Goal: Navigation & Orientation: Find specific page/section

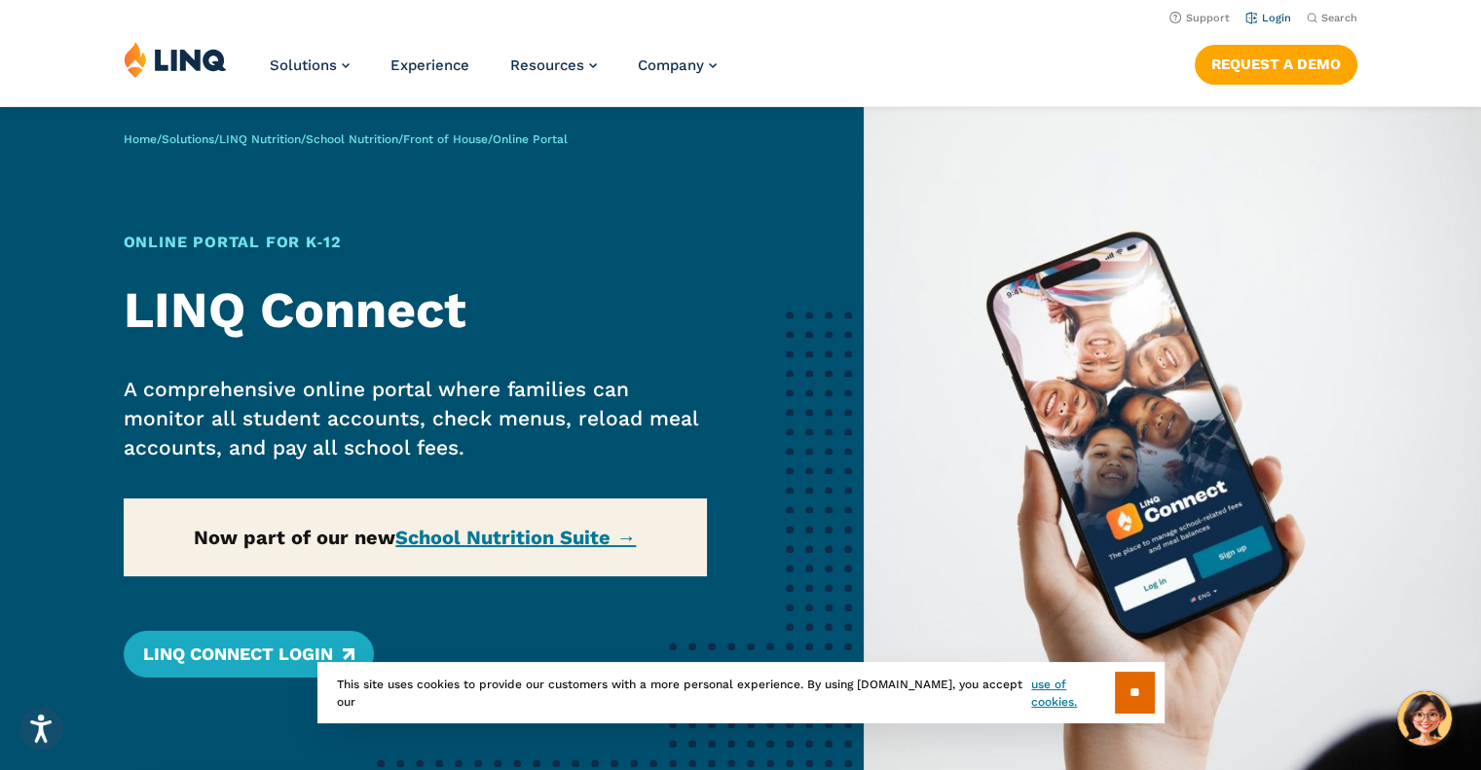
click at [1273, 14] on link "Login" at bounding box center [1269, 18] width 46 height 13
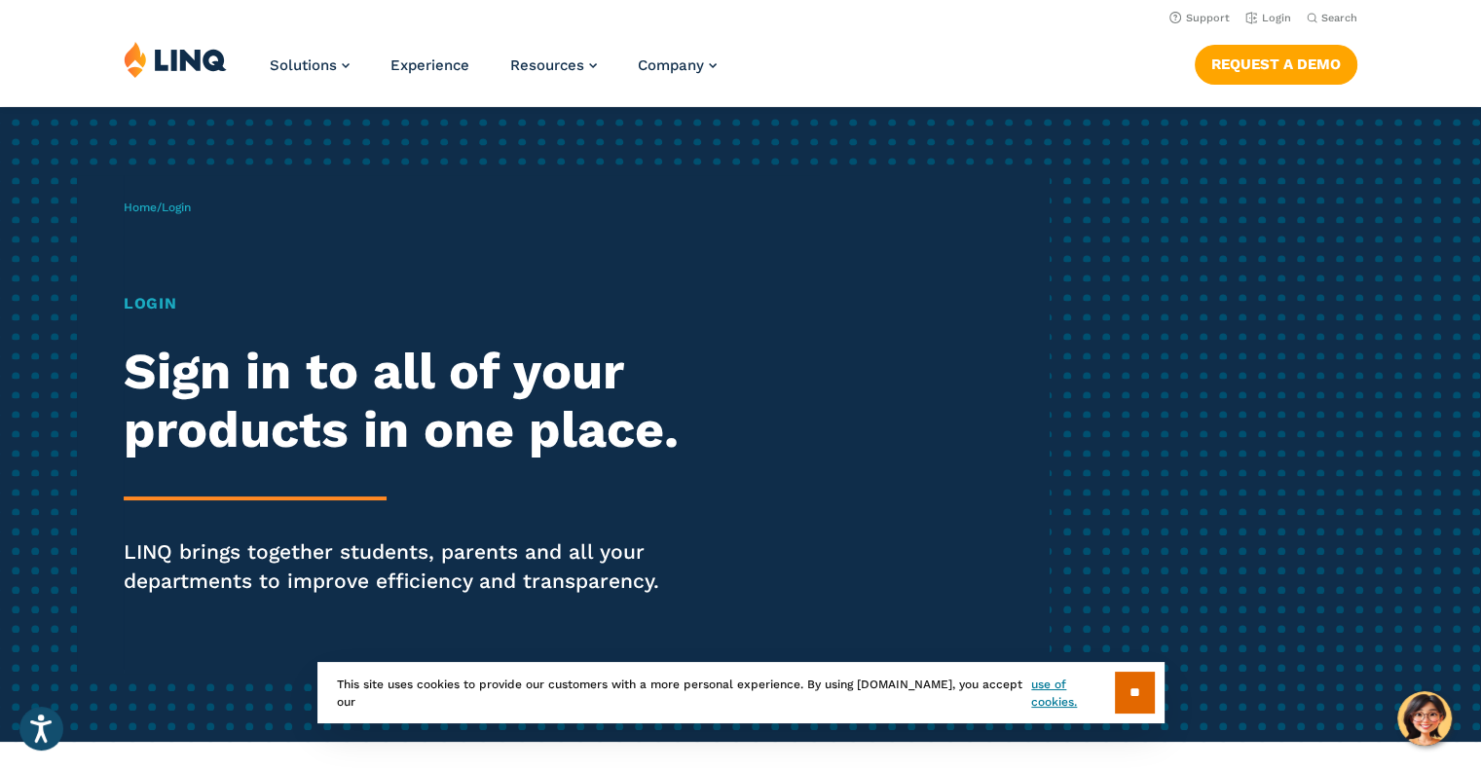
click at [144, 307] on h1 "Login" at bounding box center [409, 303] width 571 height 23
click at [160, 299] on h1 "Login" at bounding box center [409, 303] width 571 height 23
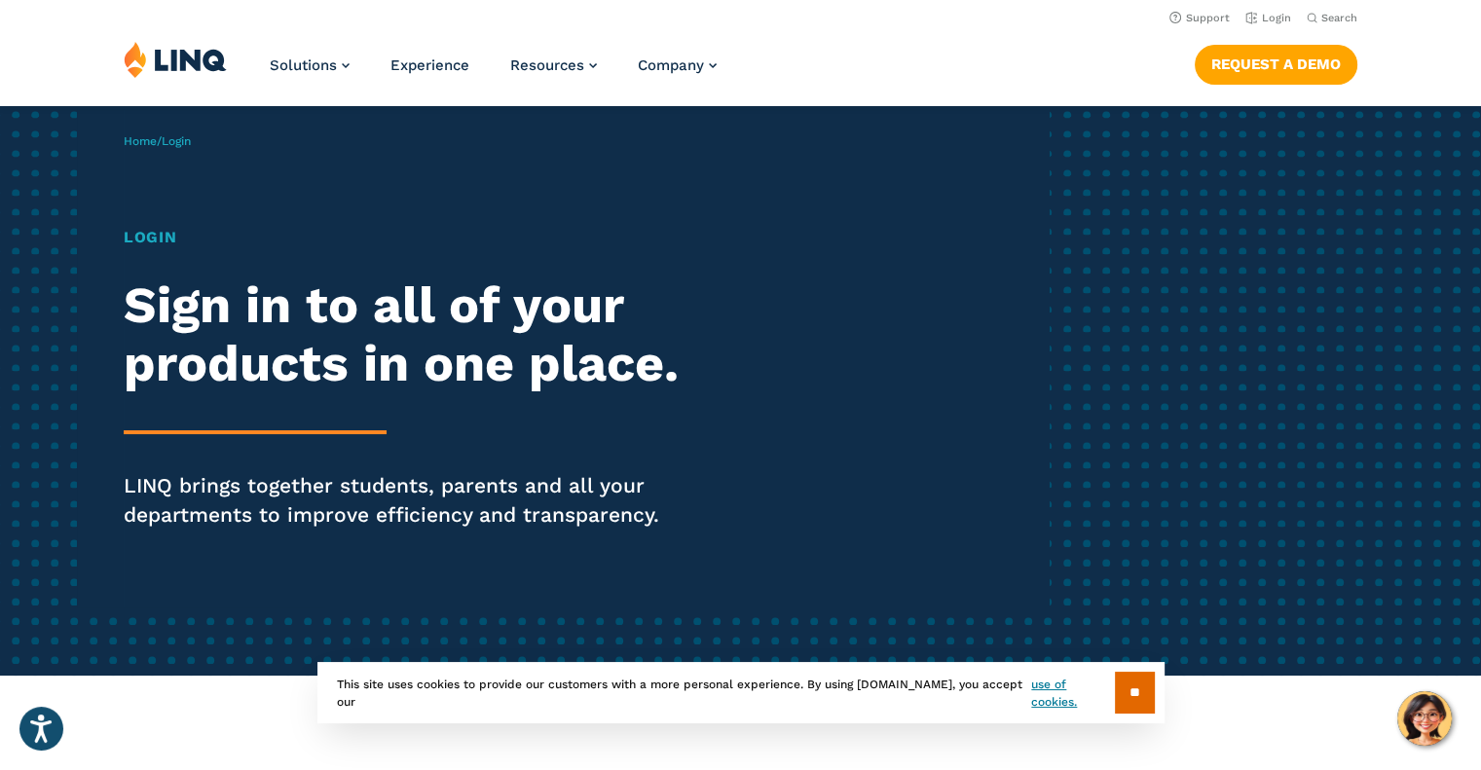
scroll to position [97, 0]
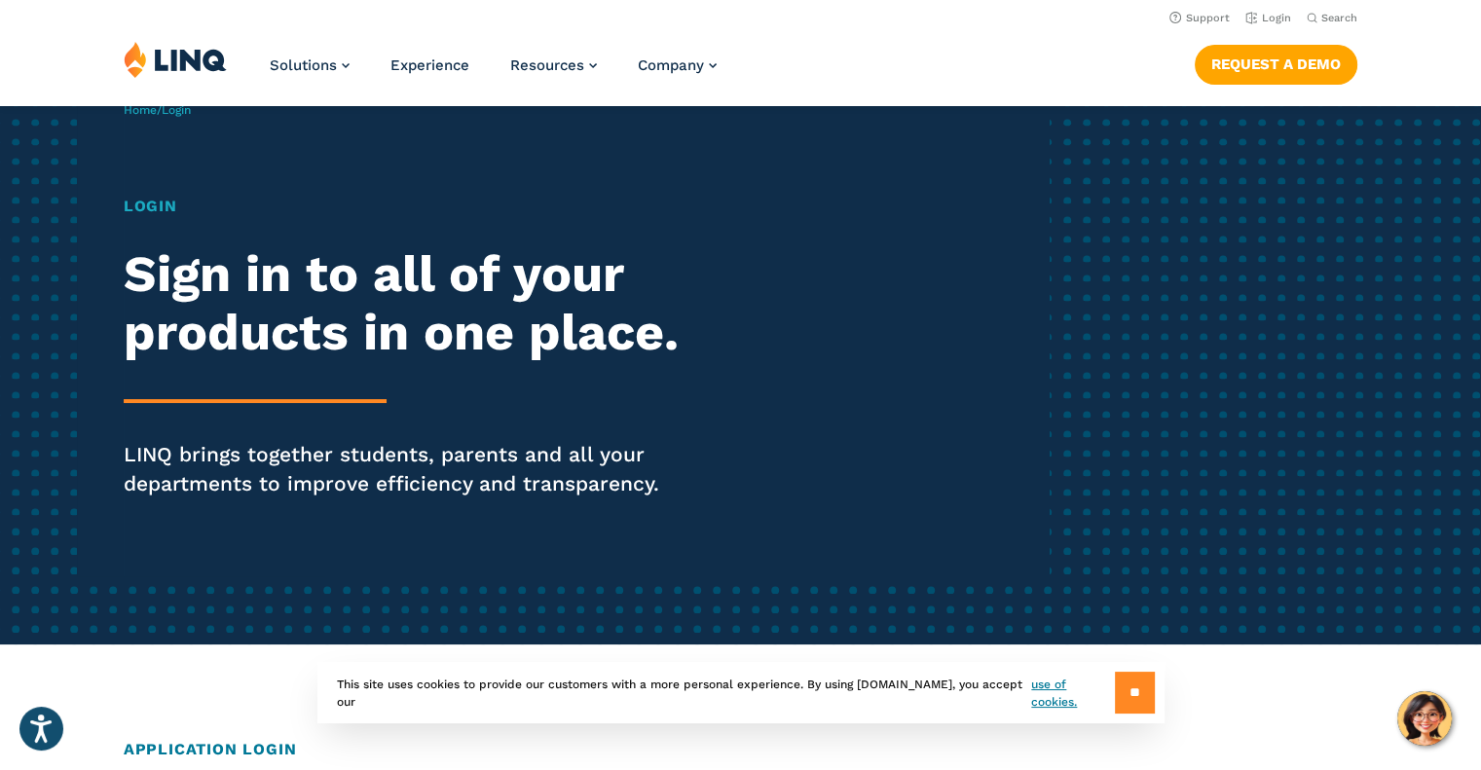
click at [1124, 695] on input "**" at bounding box center [1135, 693] width 40 height 42
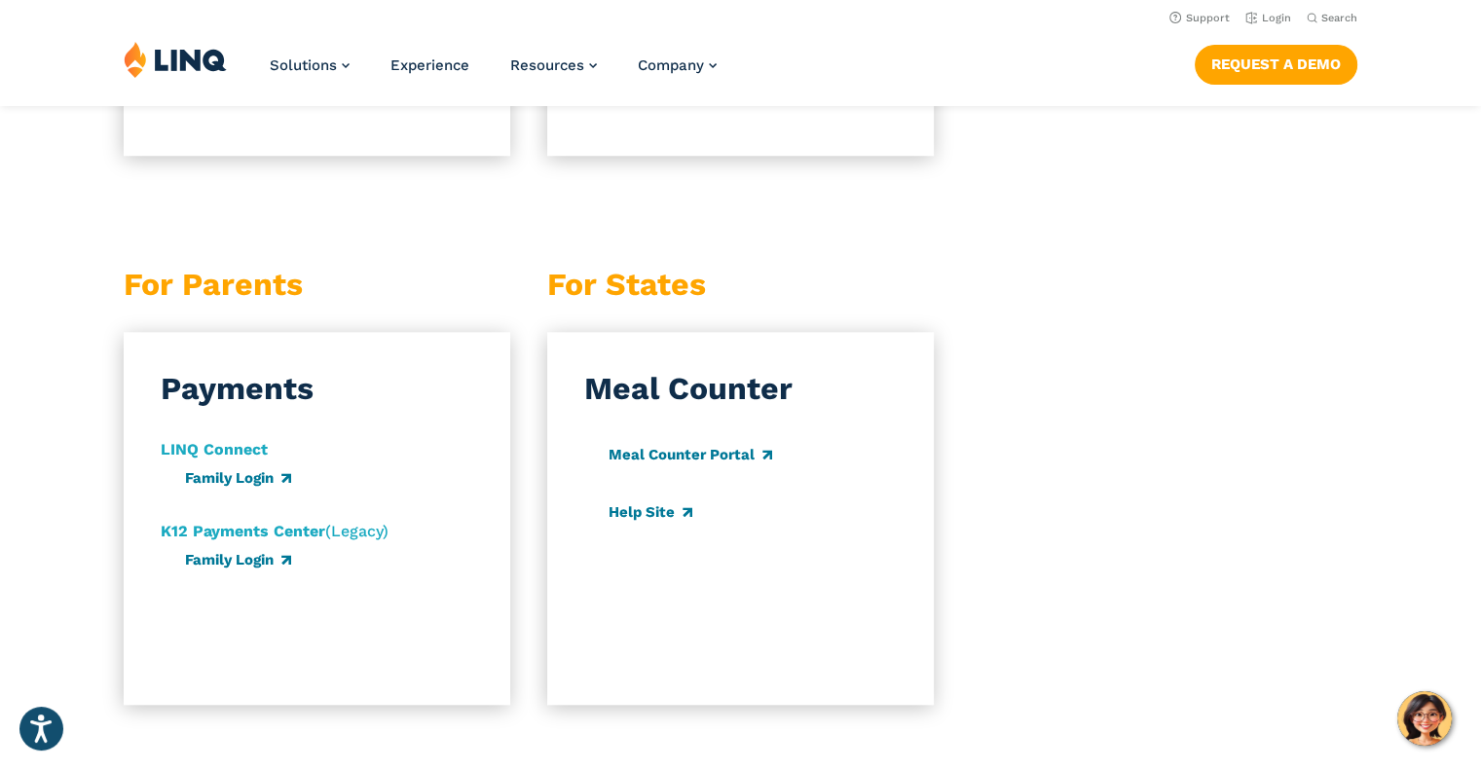
scroll to position [1851, 0]
click at [249, 480] on link "Family Login" at bounding box center [238, 479] width 106 height 18
